Goal: Task Accomplishment & Management: Manage account settings

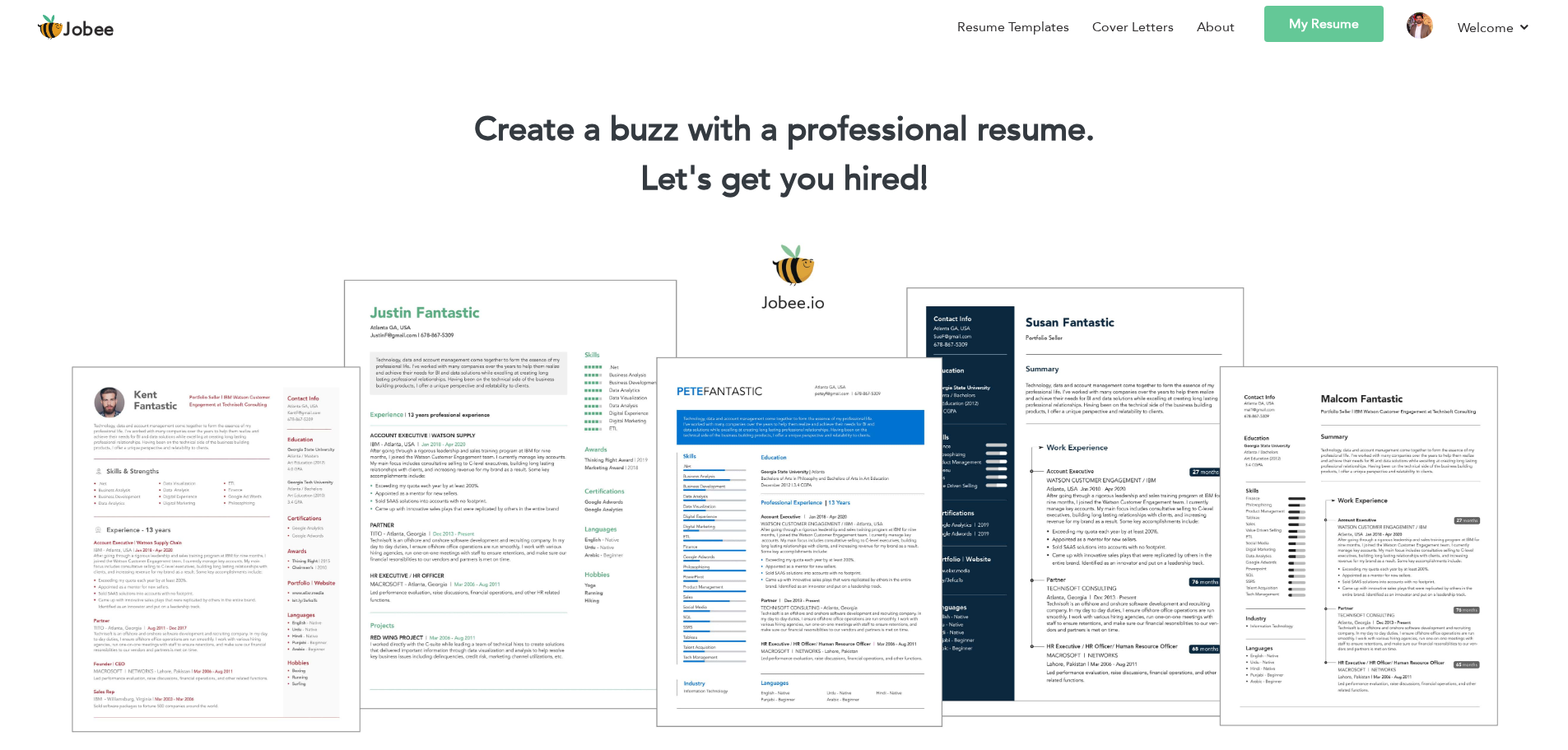
click at [1308, 19] on link "My Resume" at bounding box center [1324, 24] width 119 height 37
click at [1459, 25] on link "Welcome" at bounding box center [1495, 27] width 73 height 20
click at [1432, 84] on link "Settings" at bounding box center [1457, 80] width 148 height 37
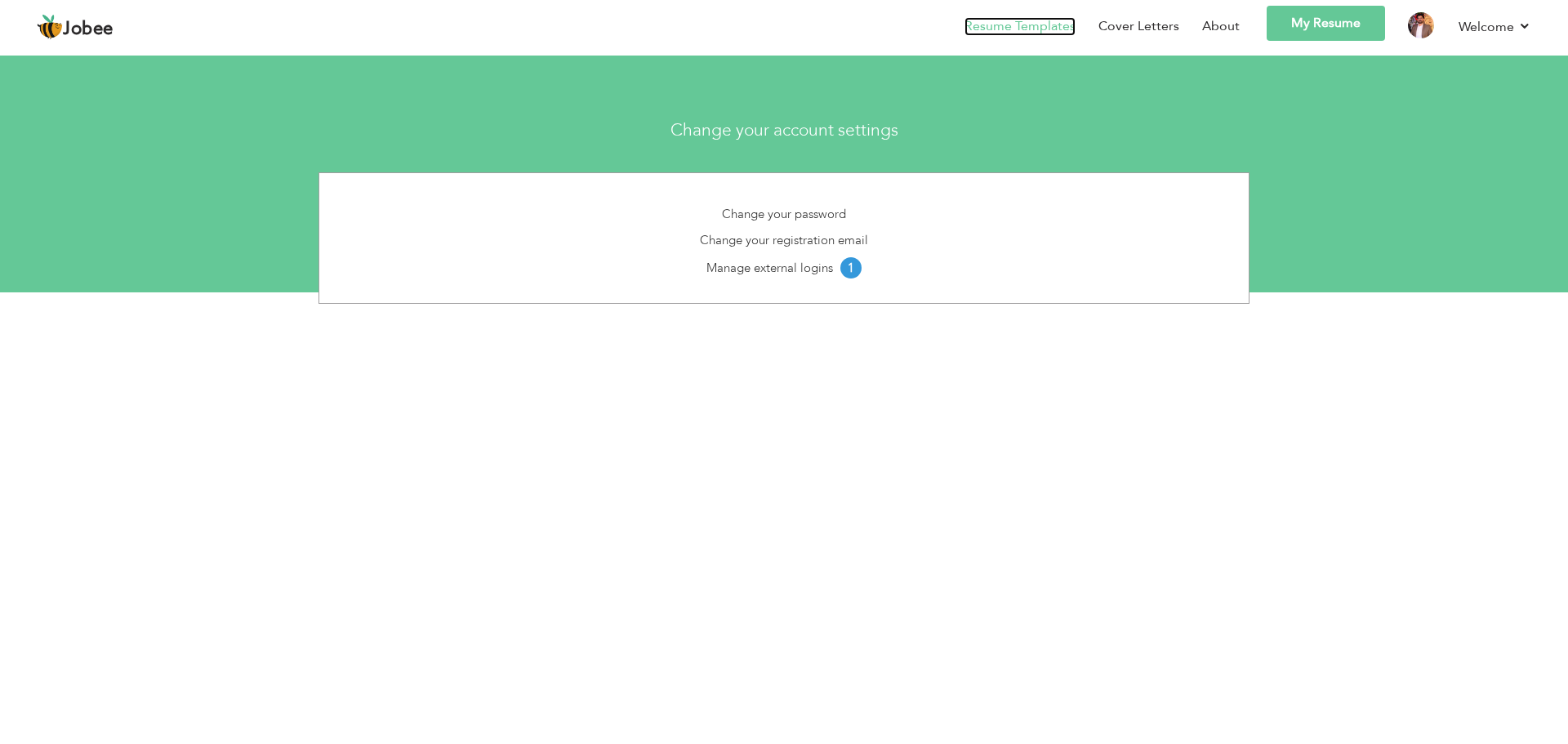
click at [1018, 29] on link "Resume Templates" at bounding box center [1020, 26] width 111 height 19
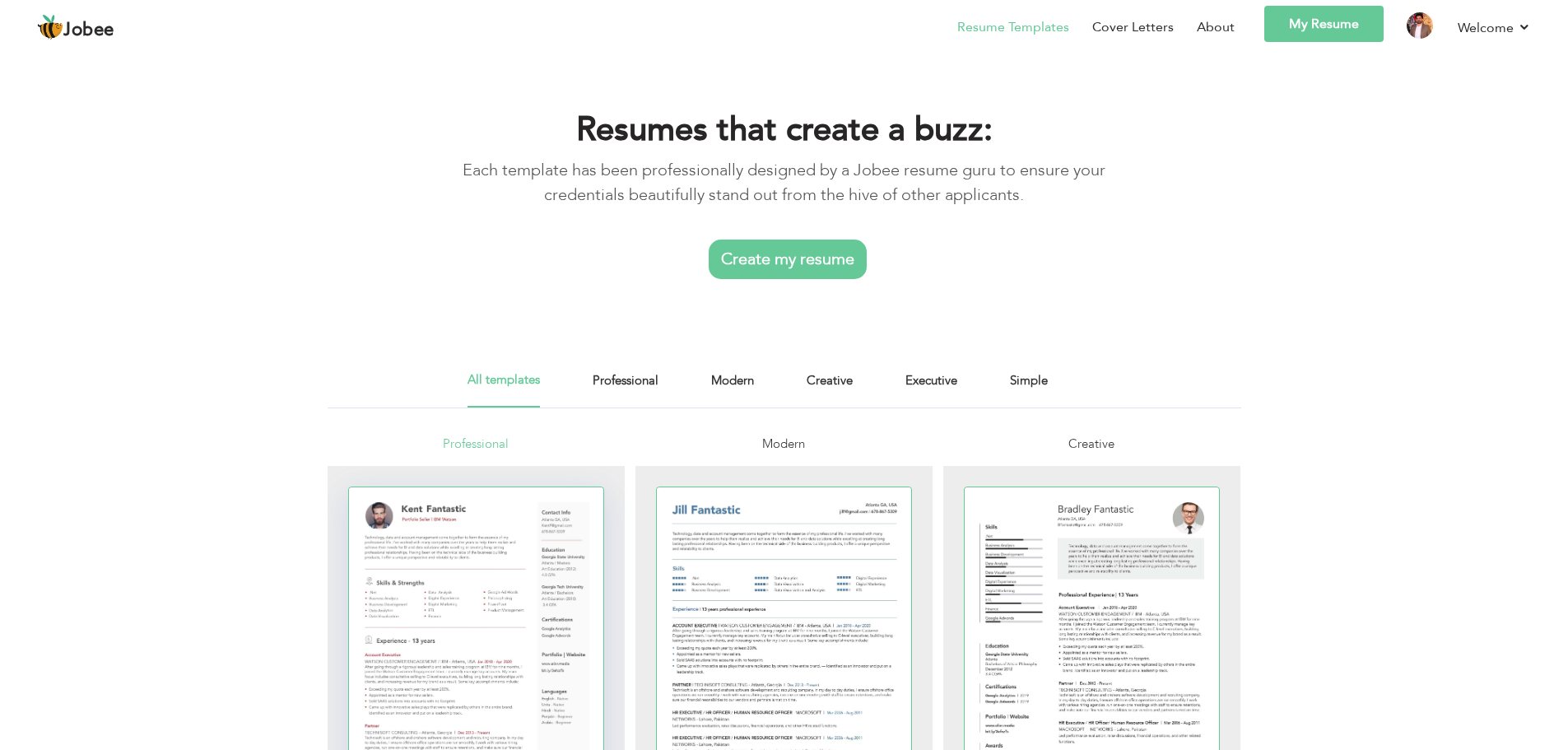
click at [523, 584] on div at bounding box center [476, 652] width 256 height 330
click at [843, 378] on link "Creative" at bounding box center [830, 388] width 46 height 37
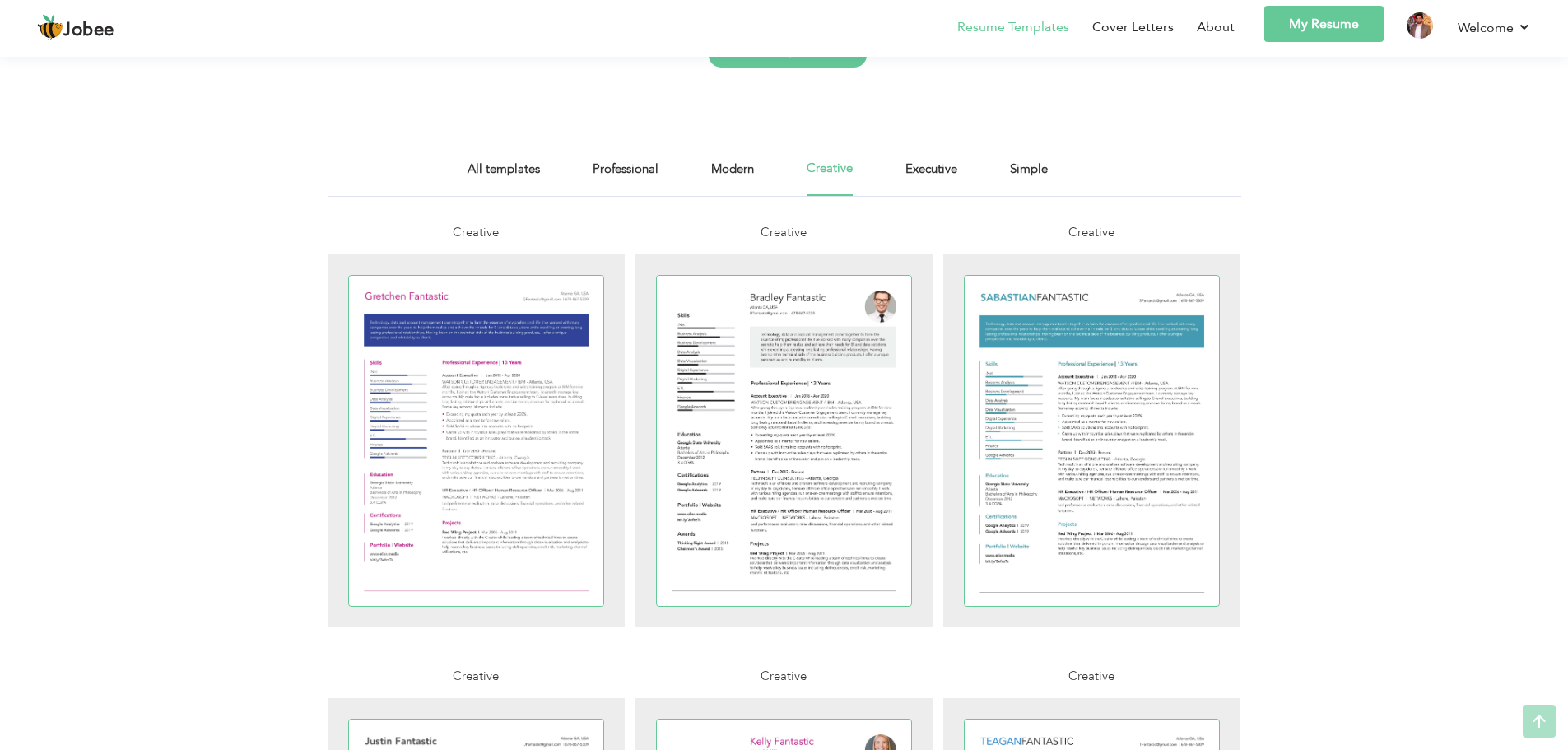
scroll to position [247, 0]
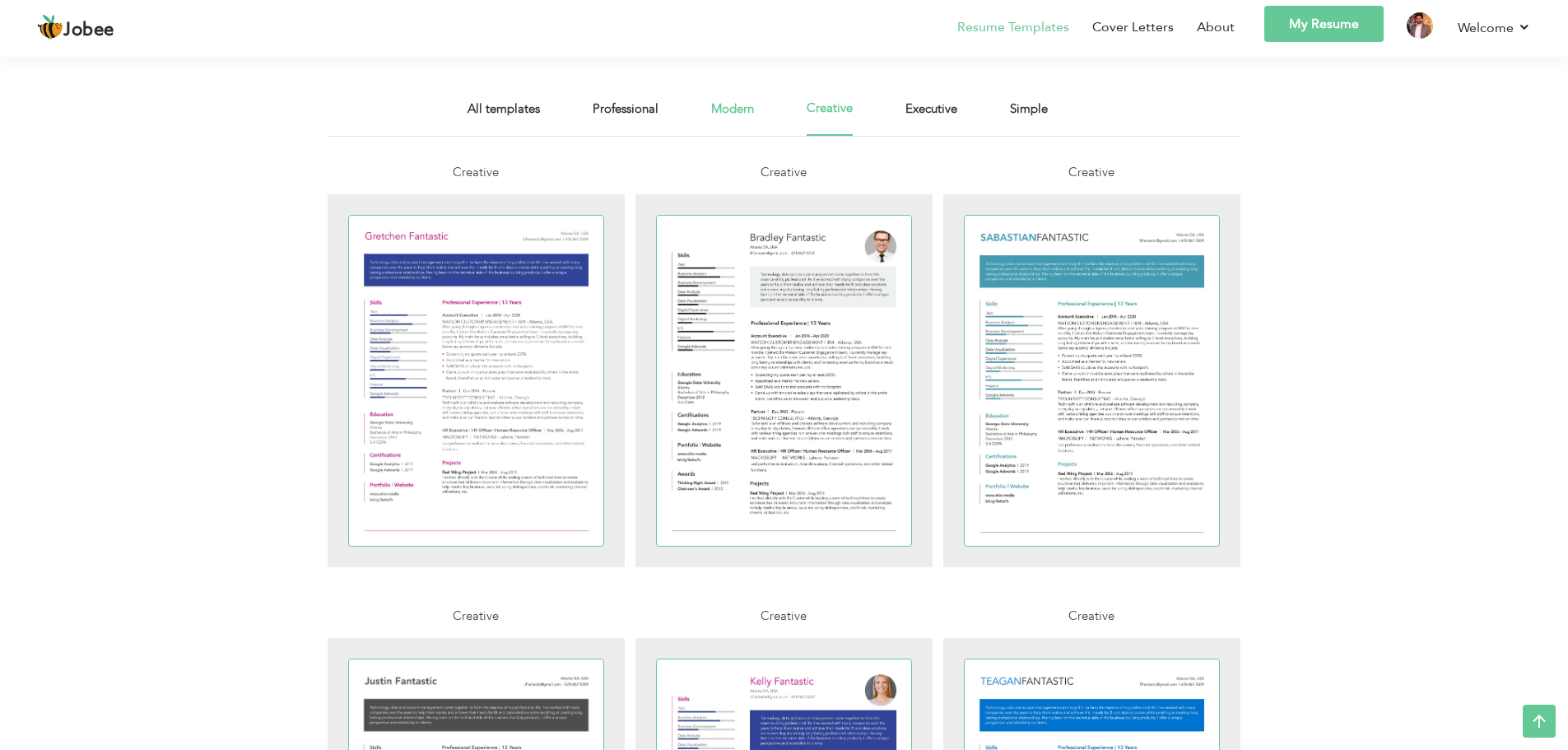
click at [740, 110] on link "Modern" at bounding box center [733, 117] width 43 height 37
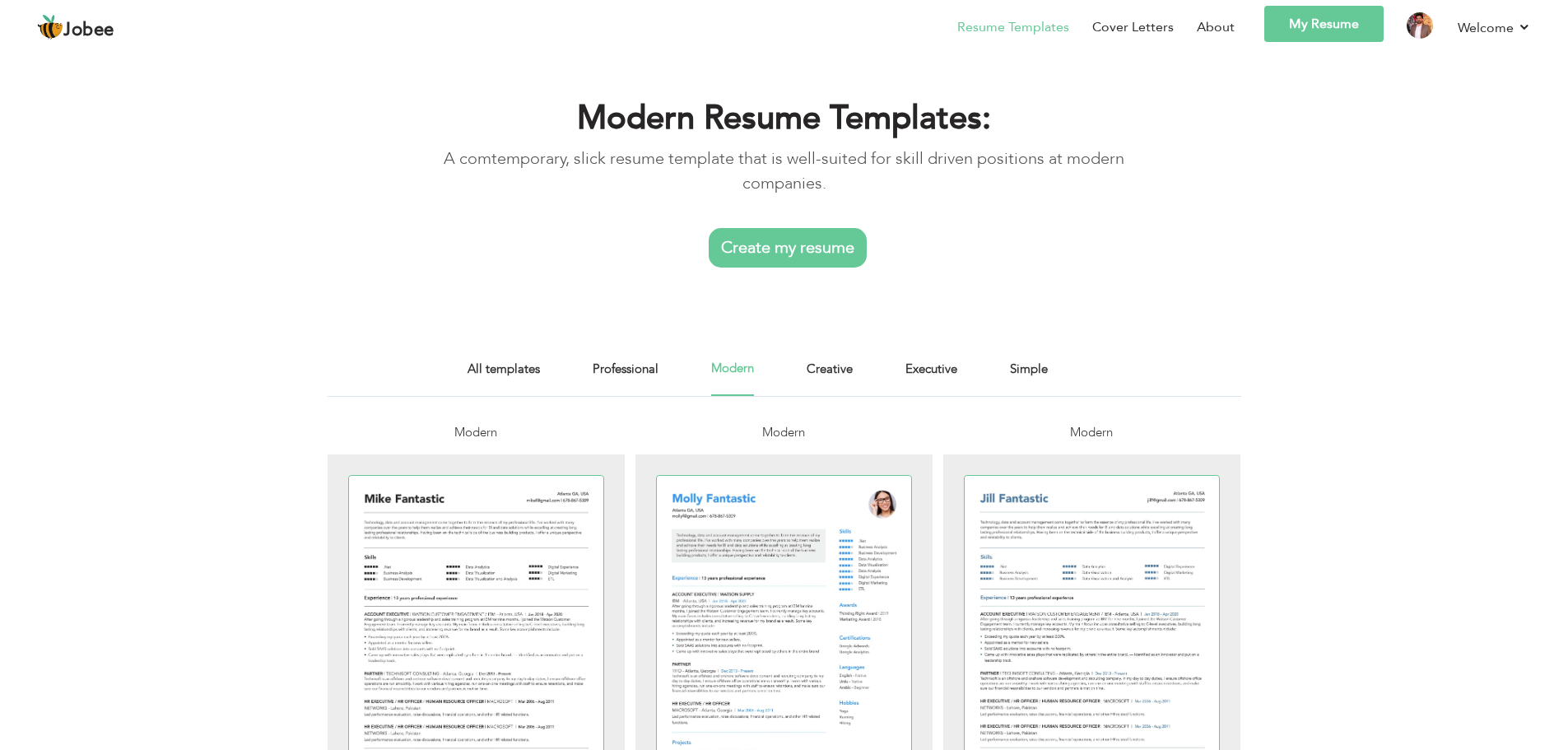
scroll to position [165, 0]
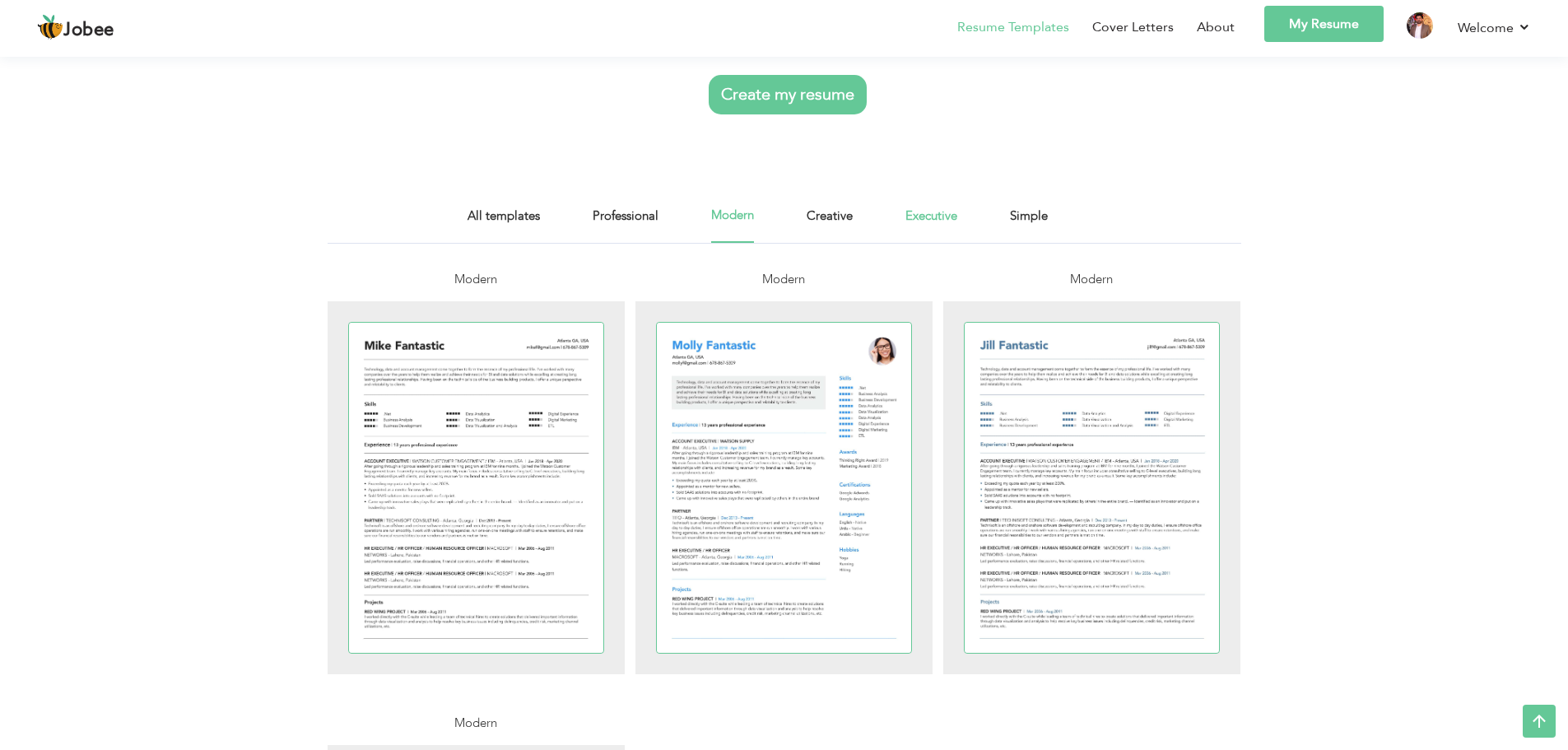
click at [953, 229] on link "Executive" at bounding box center [931, 224] width 52 height 37
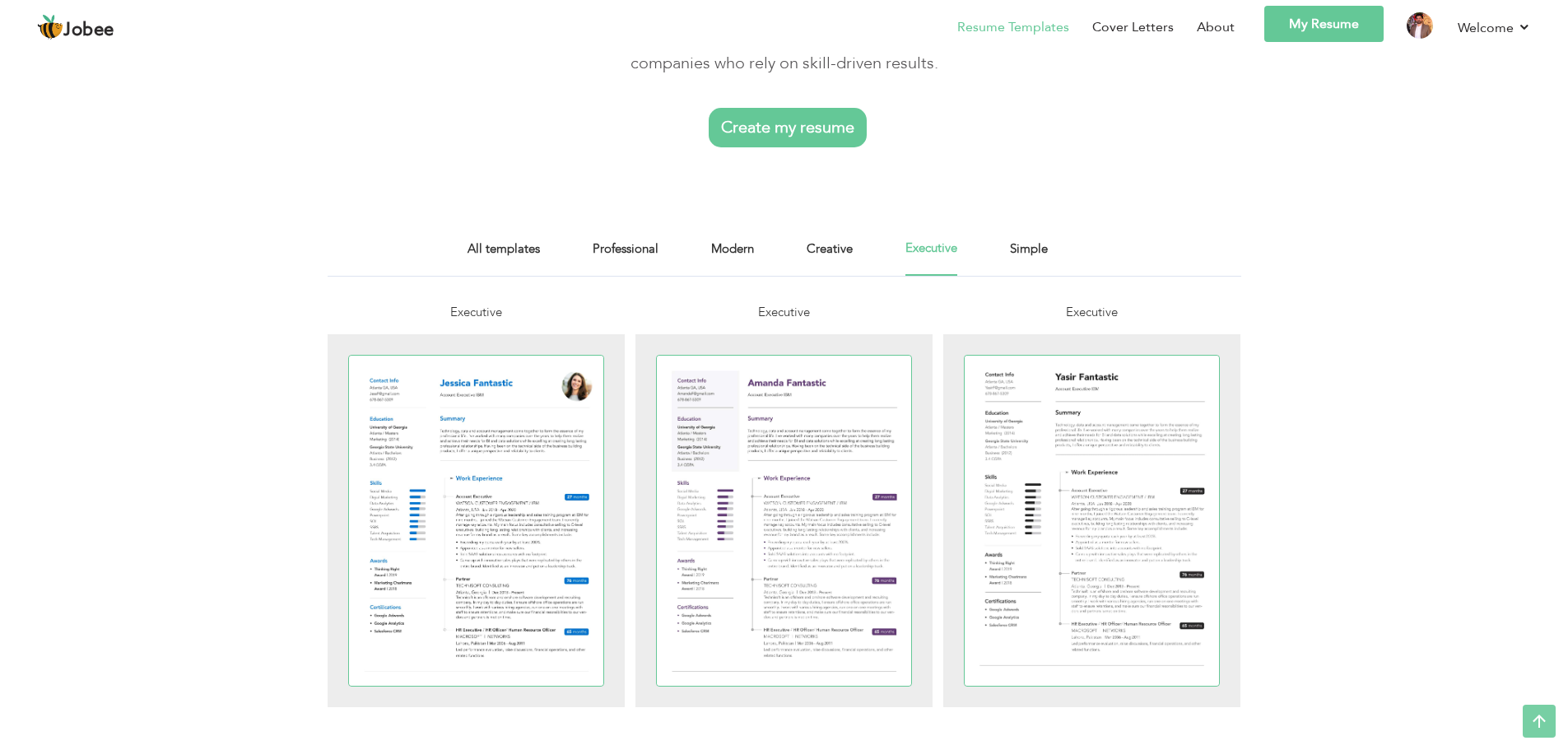
scroll to position [82, 0]
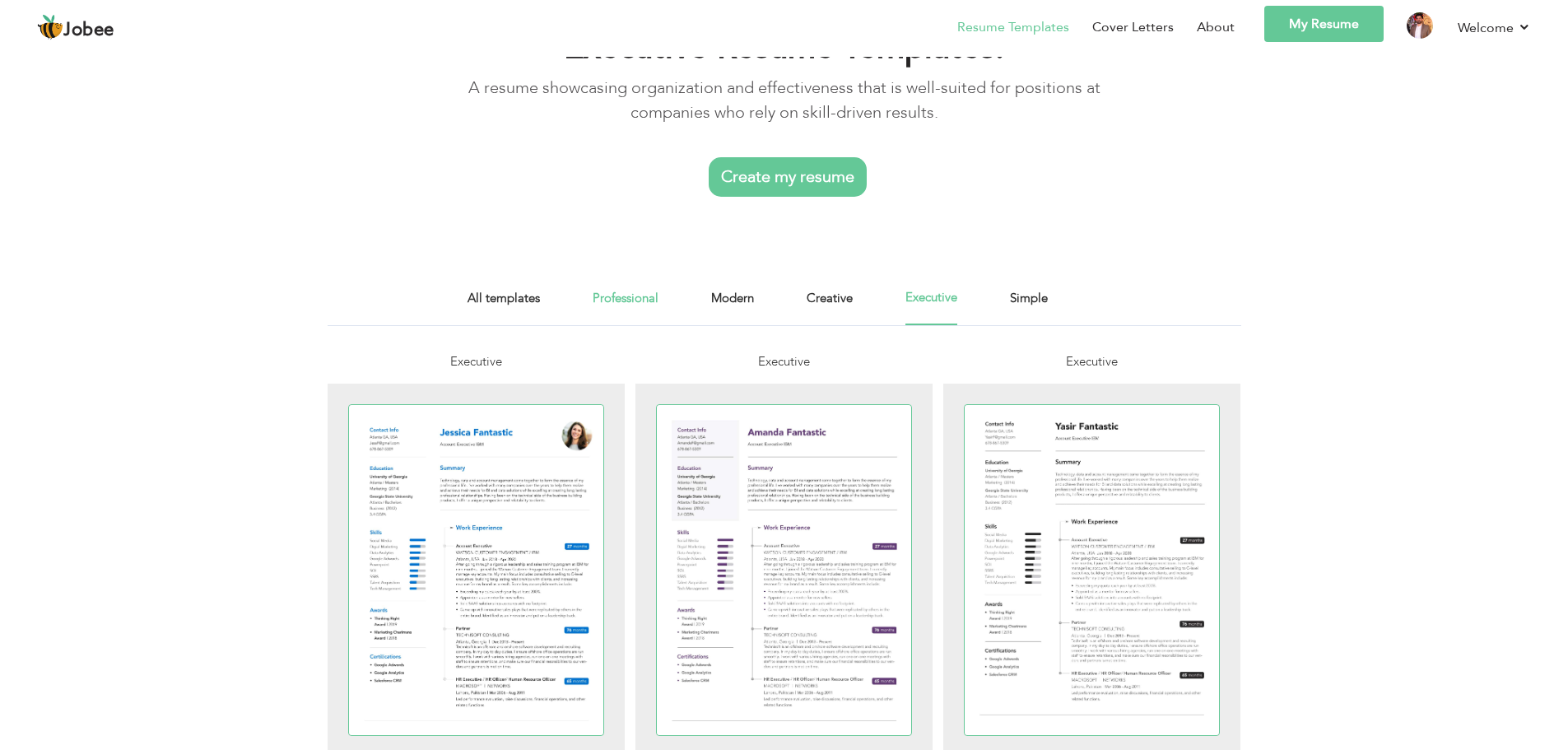
click at [630, 297] on link "Professional" at bounding box center [626, 307] width 66 height 37
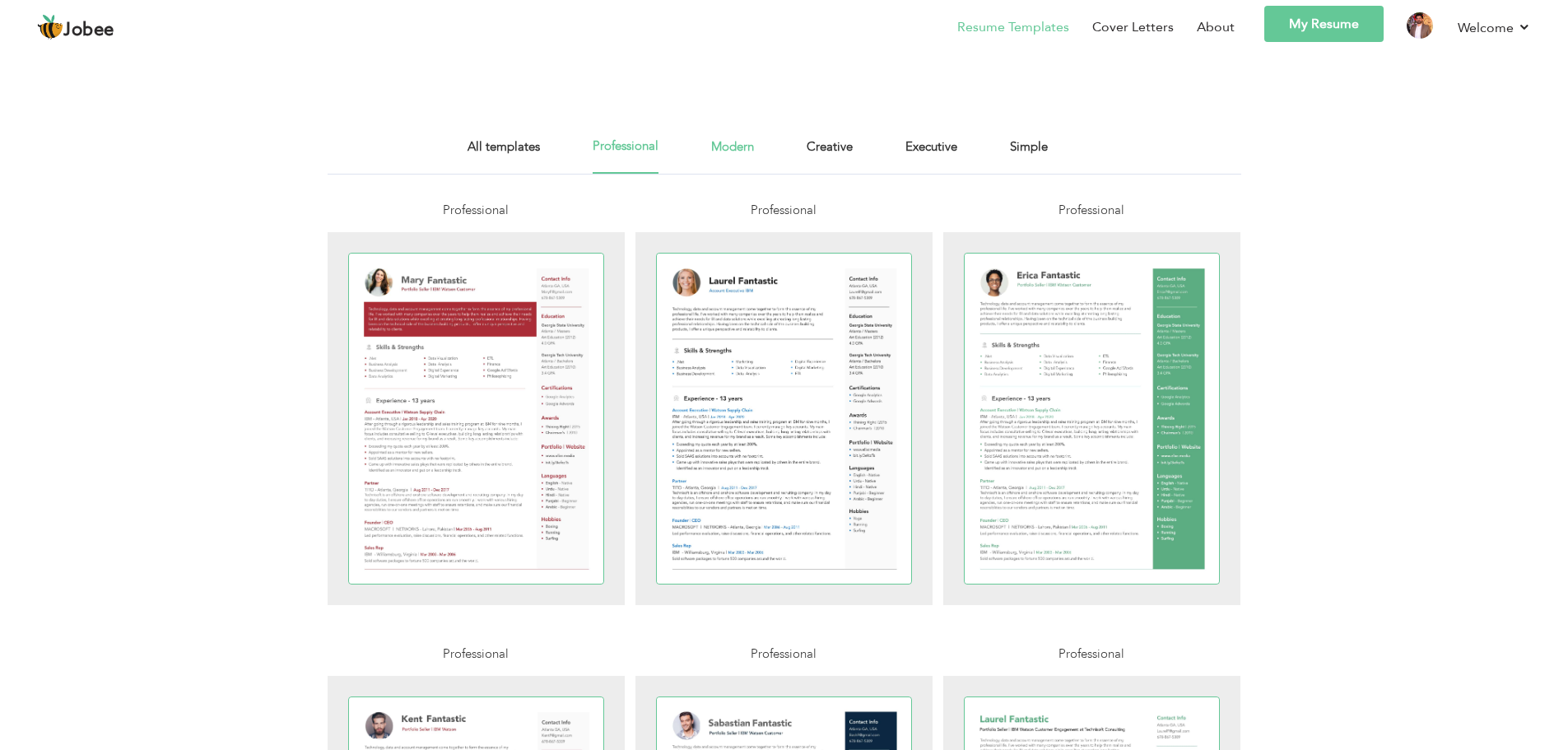
scroll to position [247, 0]
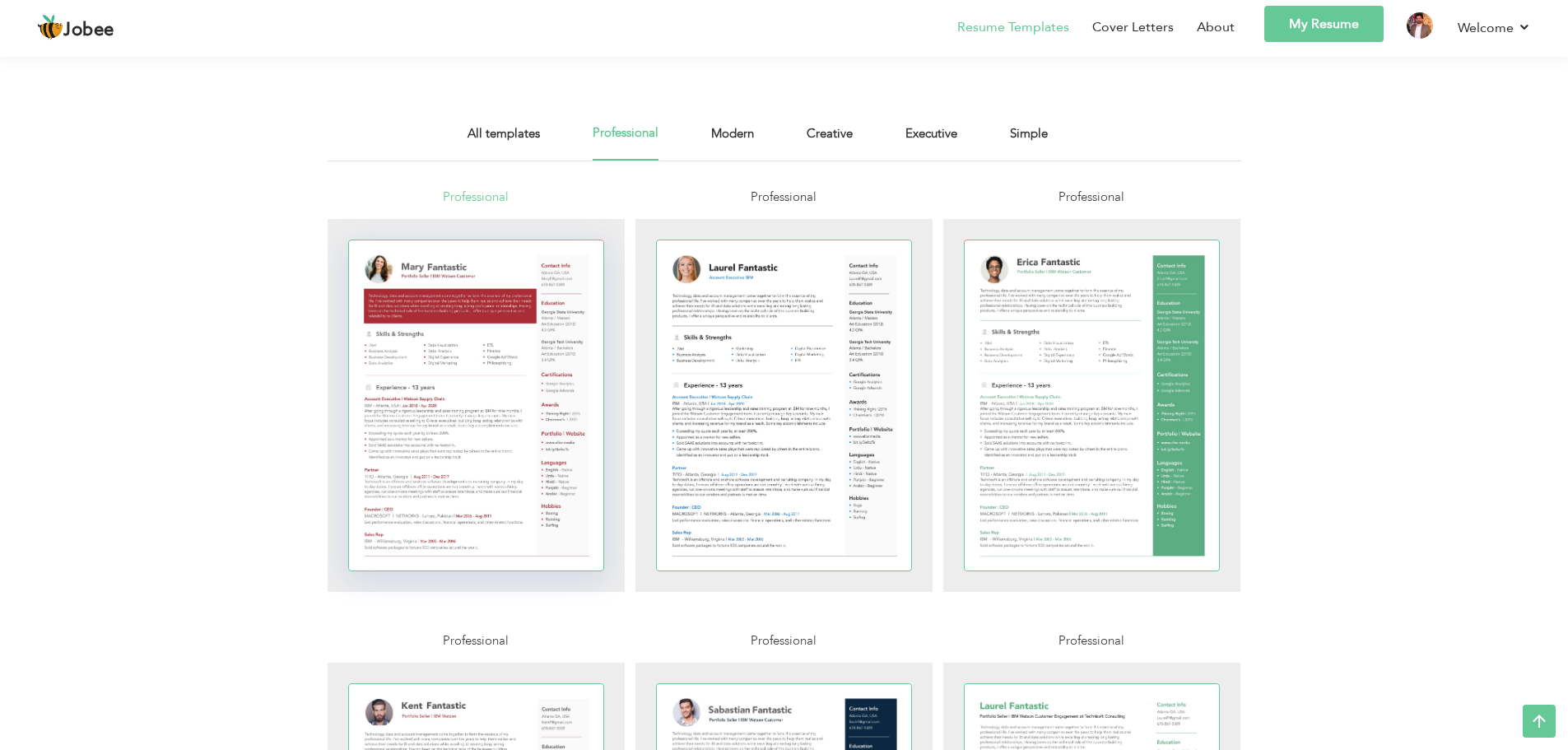
click at [506, 292] on div at bounding box center [476, 405] width 256 height 330
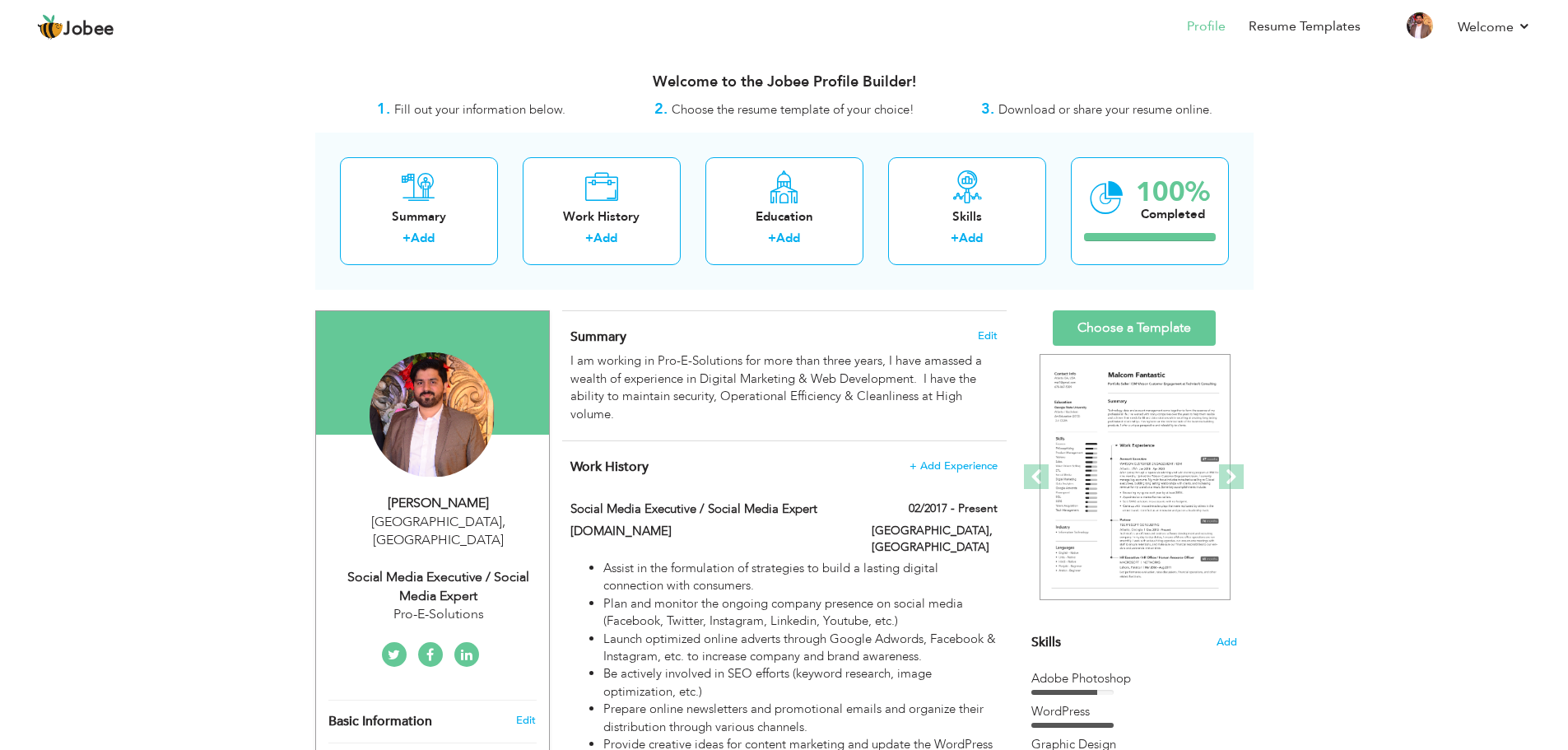
click at [1071, 112] on span "Download or share your resume online." at bounding box center [1105, 110] width 214 height 16
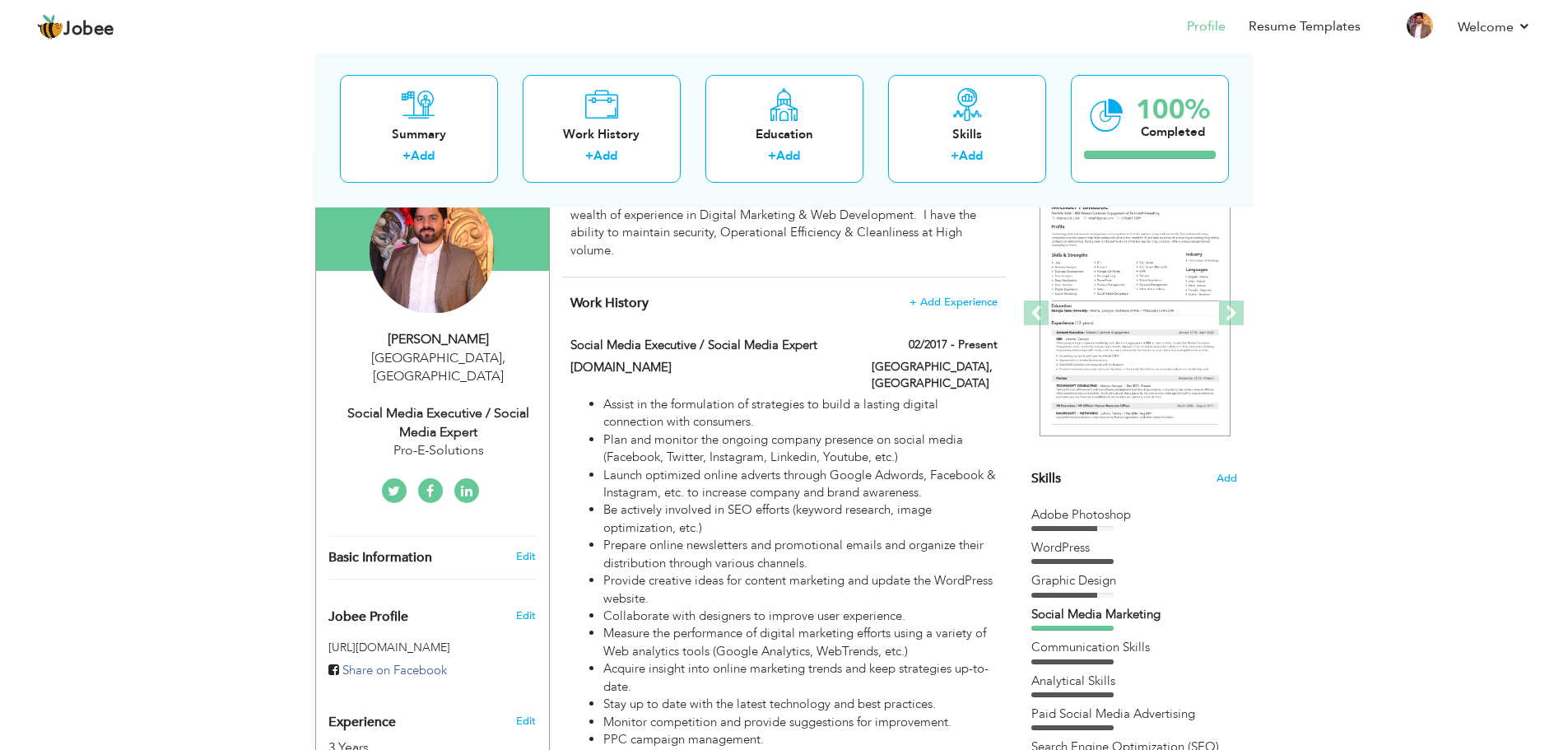
scroll to position [165, 0]
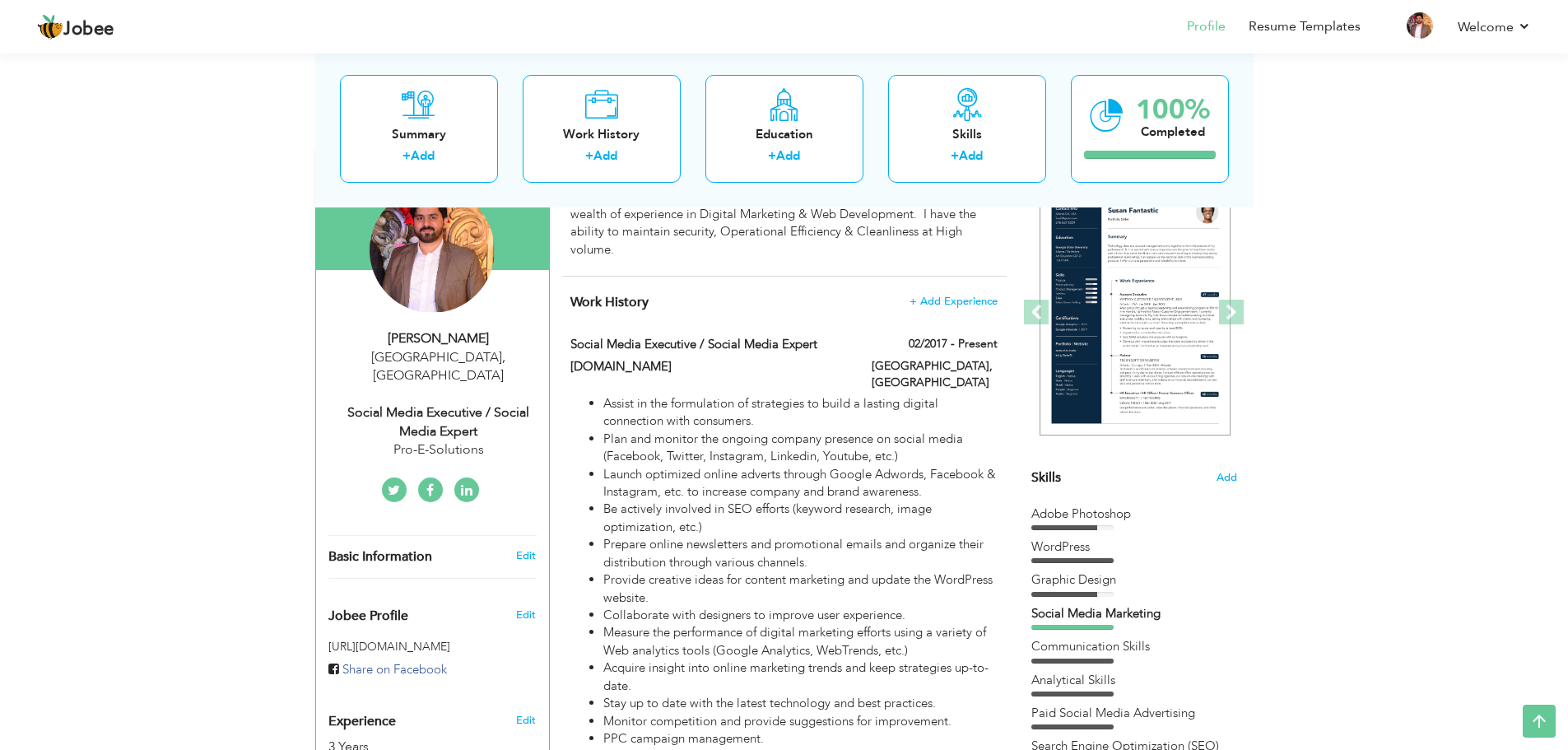
click at [392, 484] on icon at bounding box center [393, 491] width 12 height 13
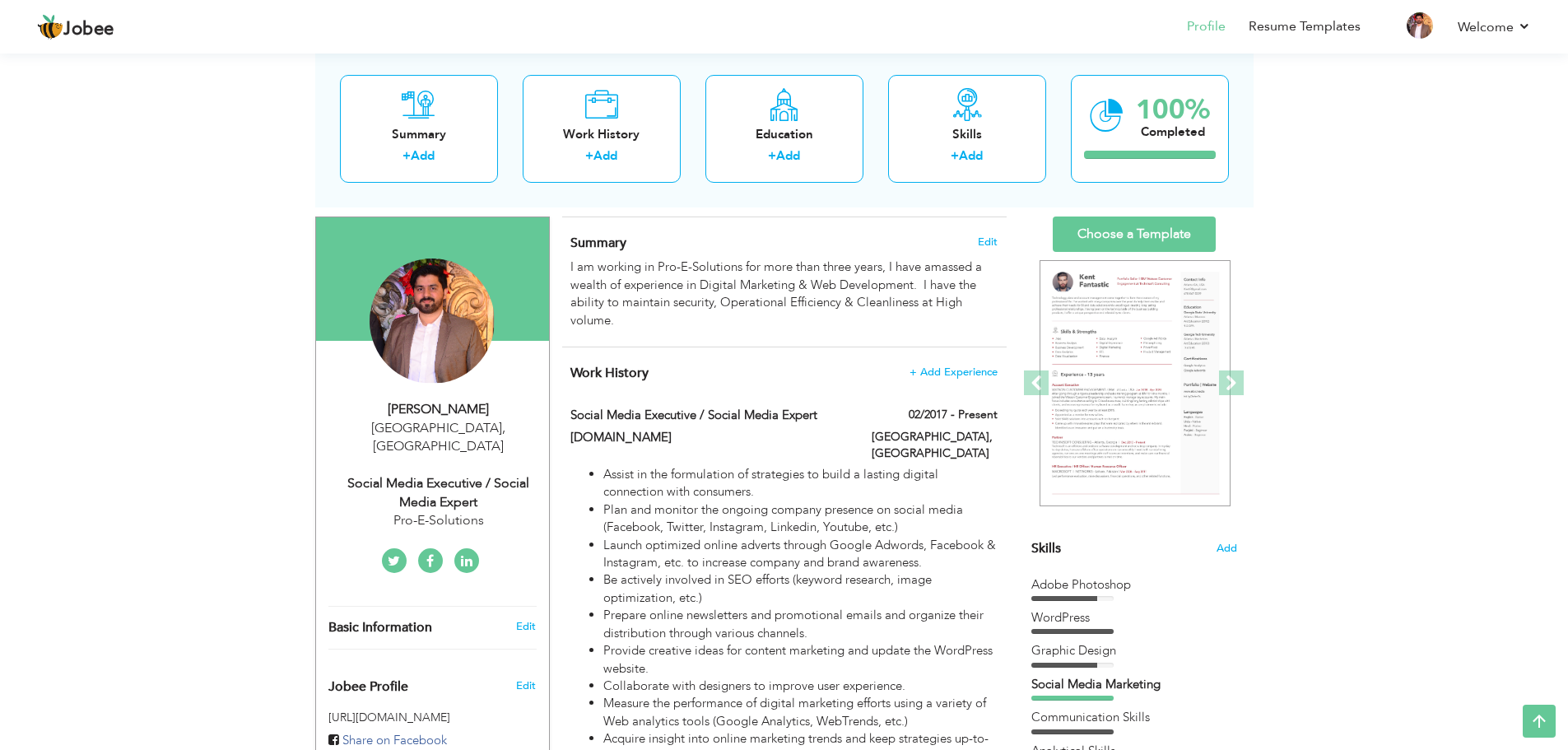
scroll to position [0, 0]
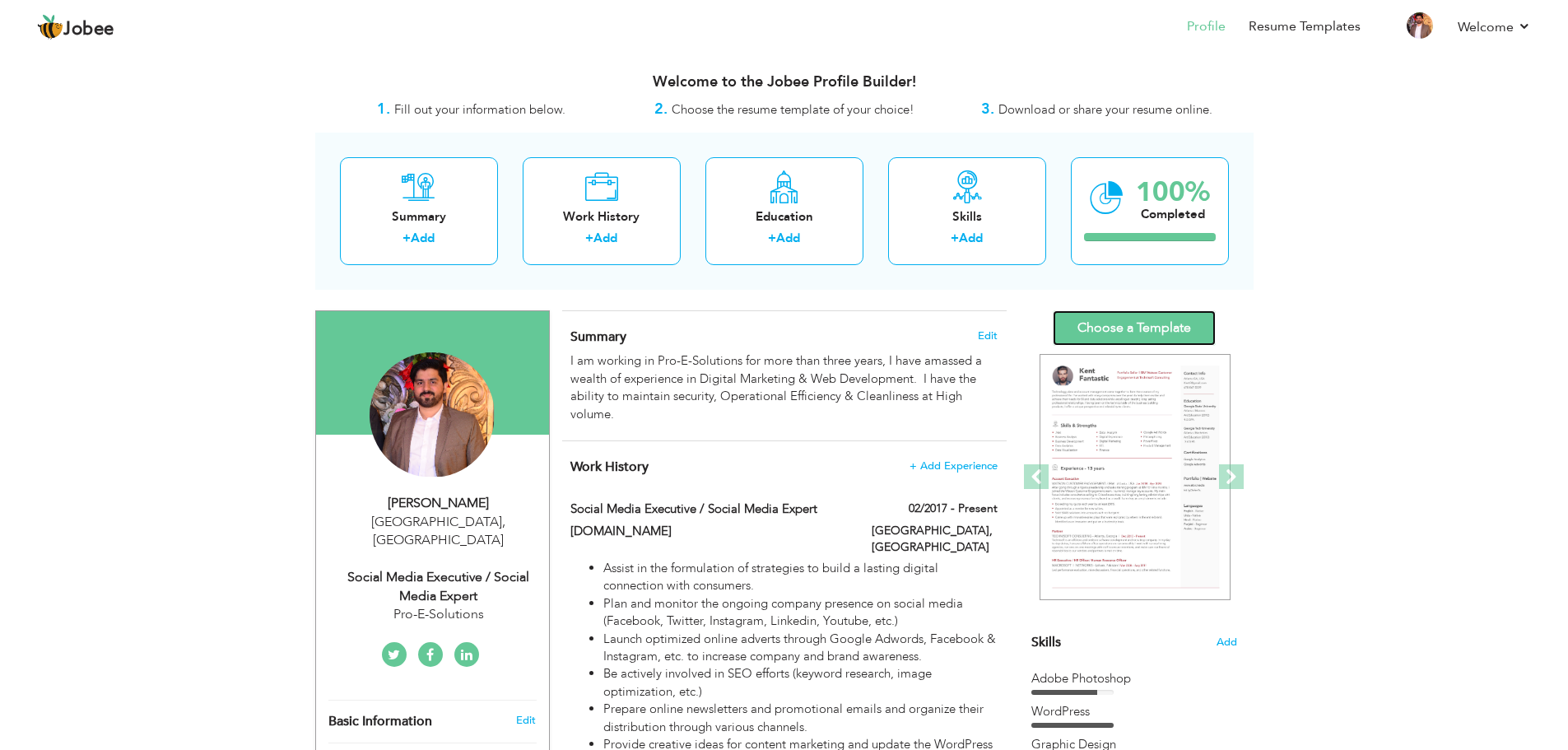
click at [1129, 313] on link "Choose a Template" at bounding box center [1135, 328] width 163 height 36
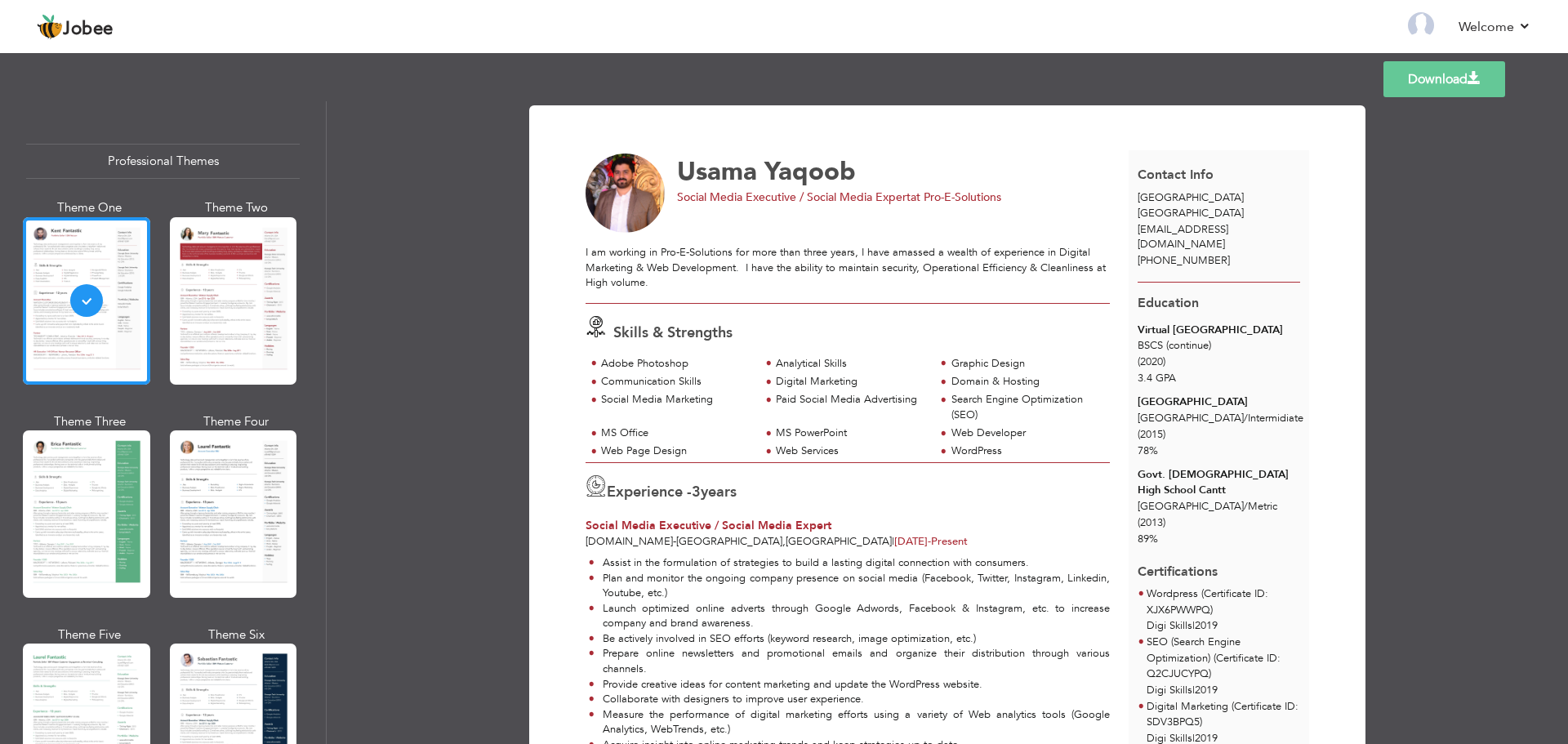
click at [1409, 74] on link "Download" at bounding box center [1444, 79] width 122 height 36
